Goal: Answer question/provide support: Answer question/provide support

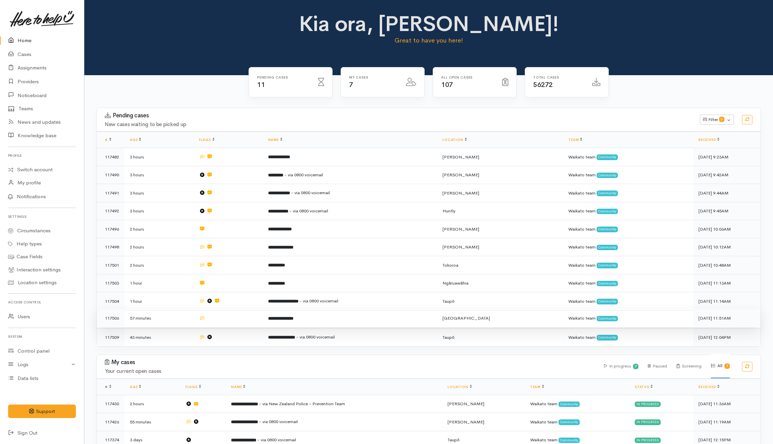
click at [225, 320] on td at bounding box center [228, 318] width 69 height 18
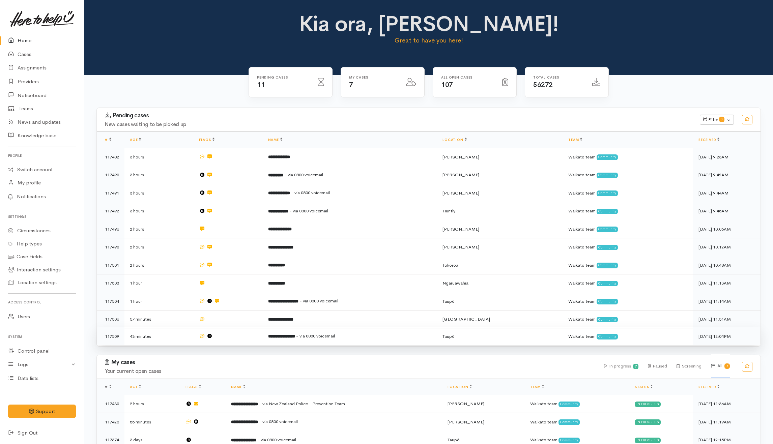
click at [227, 340] on td at bounding box center [228, 337] width 69 height 18
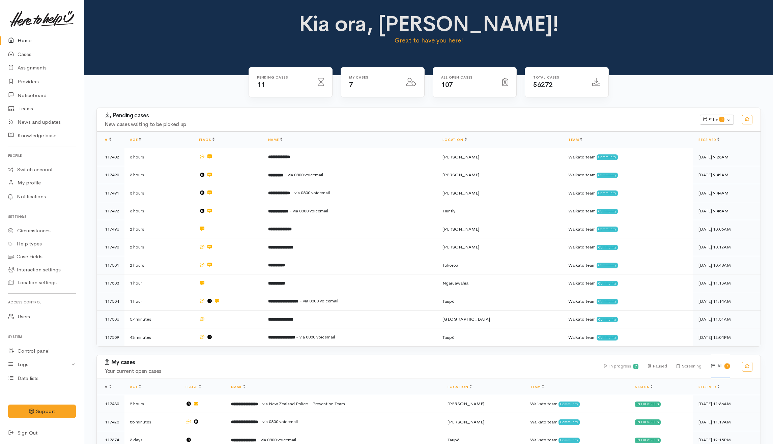
drag, startPoint x: 165, startPoint y: 102, endPoint x: 161, endPoint y: 107, distance: 6.5
click at [165, 102] on div "Pending cases 11 My cases 7 107" at bounding box center [428, 311] width 689 height 472
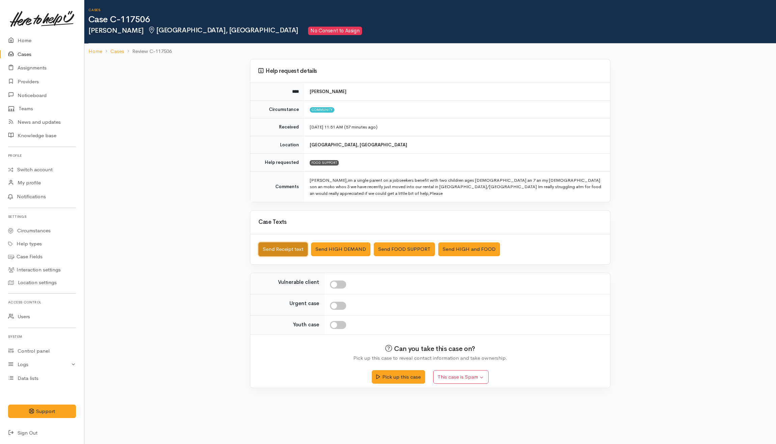
click at [293, 246] on button "Send Receipt text" at bounding box center [282, 250] width 49 height 14
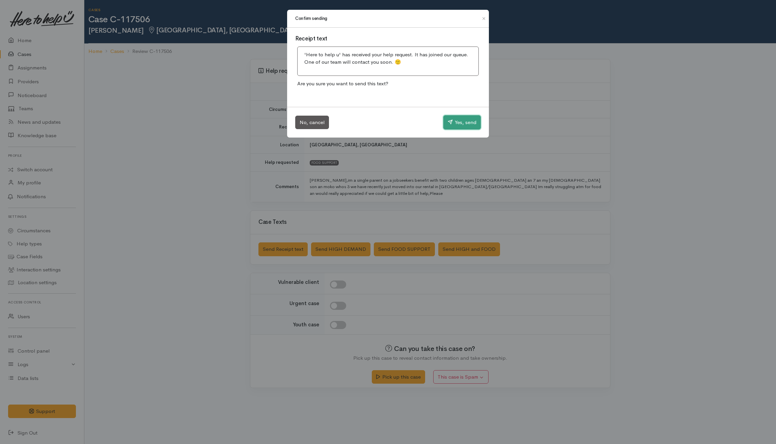
click at [469, 121] on button "Yes, send" at bounding box center [461, 122] width 37 height 14
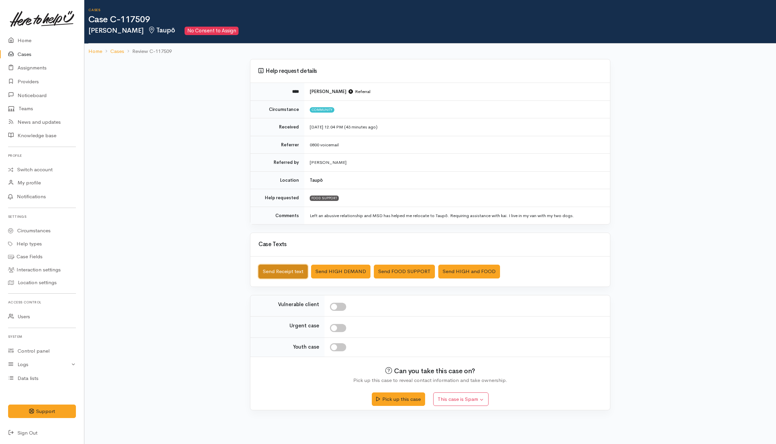
click at [294, 277] on button "Send Receipt text" at bounding box center [282, 272] width 49 height 14
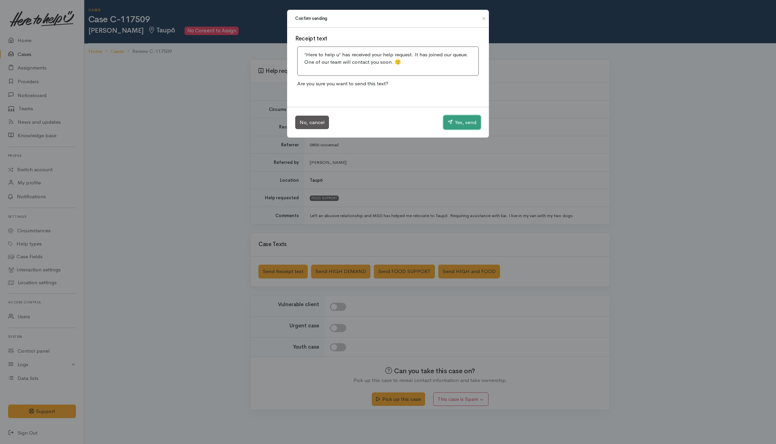
drag, startPoint x: 455, startPoint y: 127, endPoint x: 451, endPoint y: 130, distance: 3.9
click at [454, 128] on button "Yes, send" at bounding box center [461, 122] width 37 height 14
